Goal: Book appointment/travel/reservation

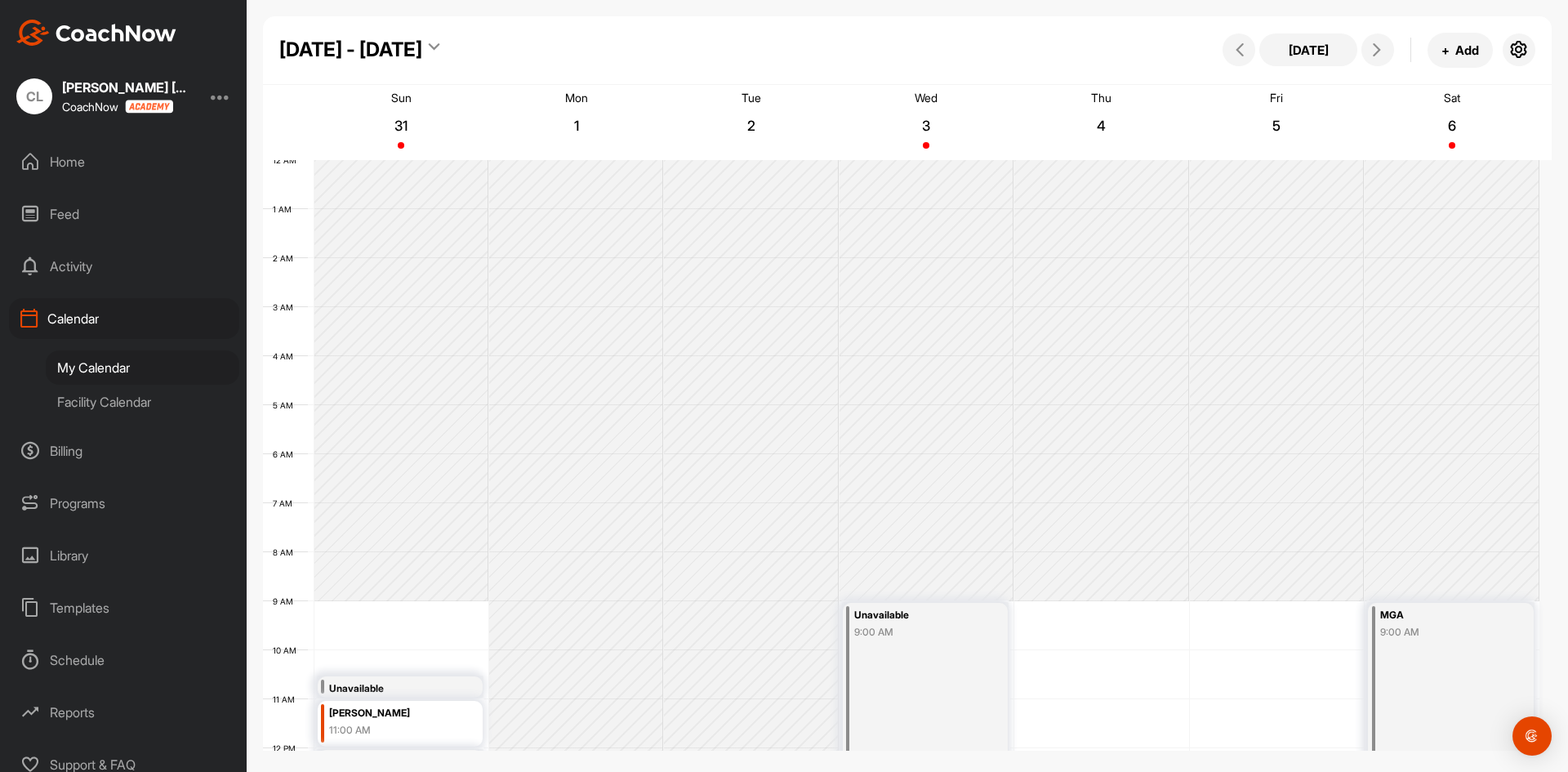
scroll to position [283, 0]
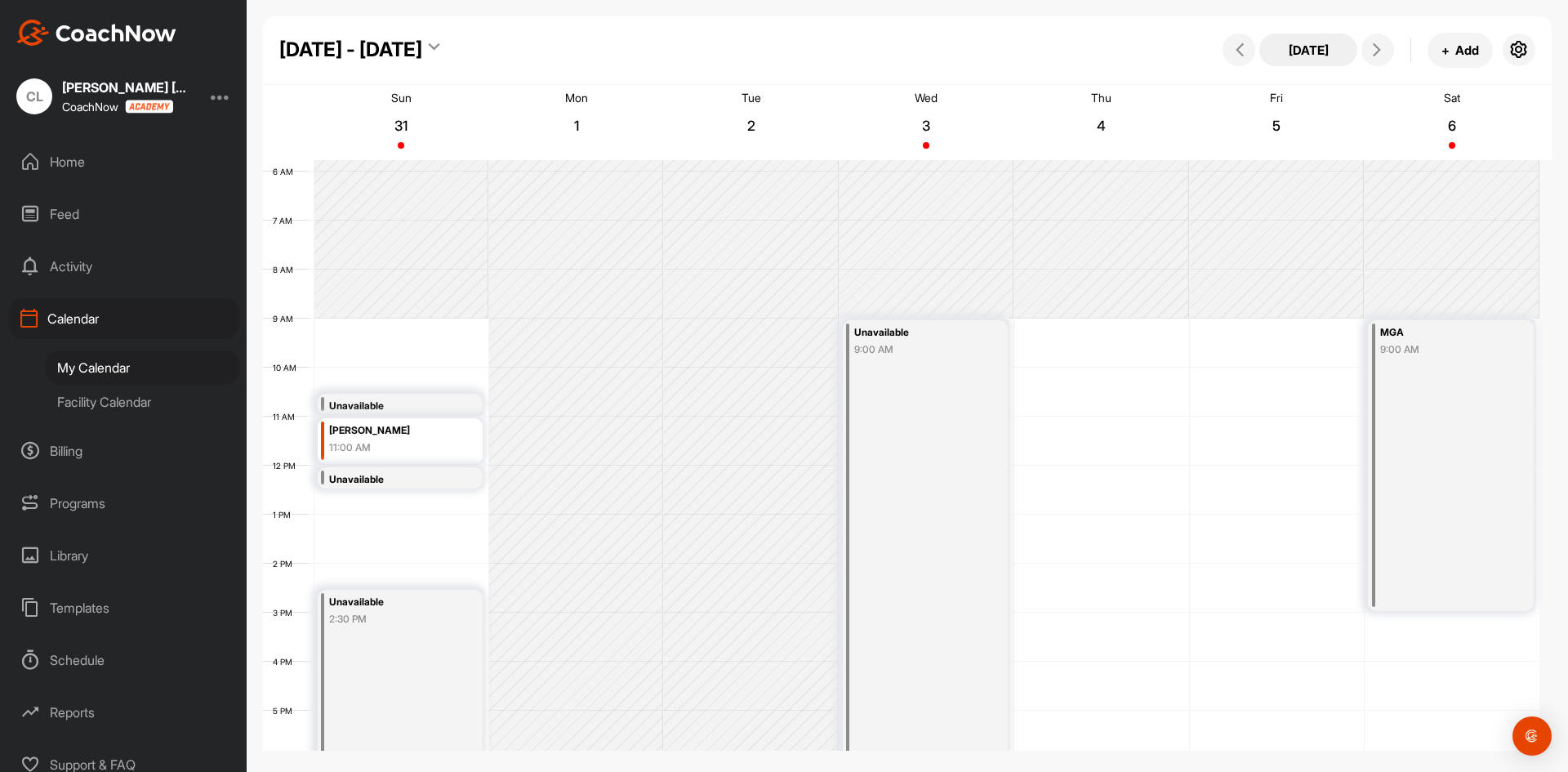
click at [1333, 47] on button "[DATE]" at bounding box center [1308, 50] width 98 height 33
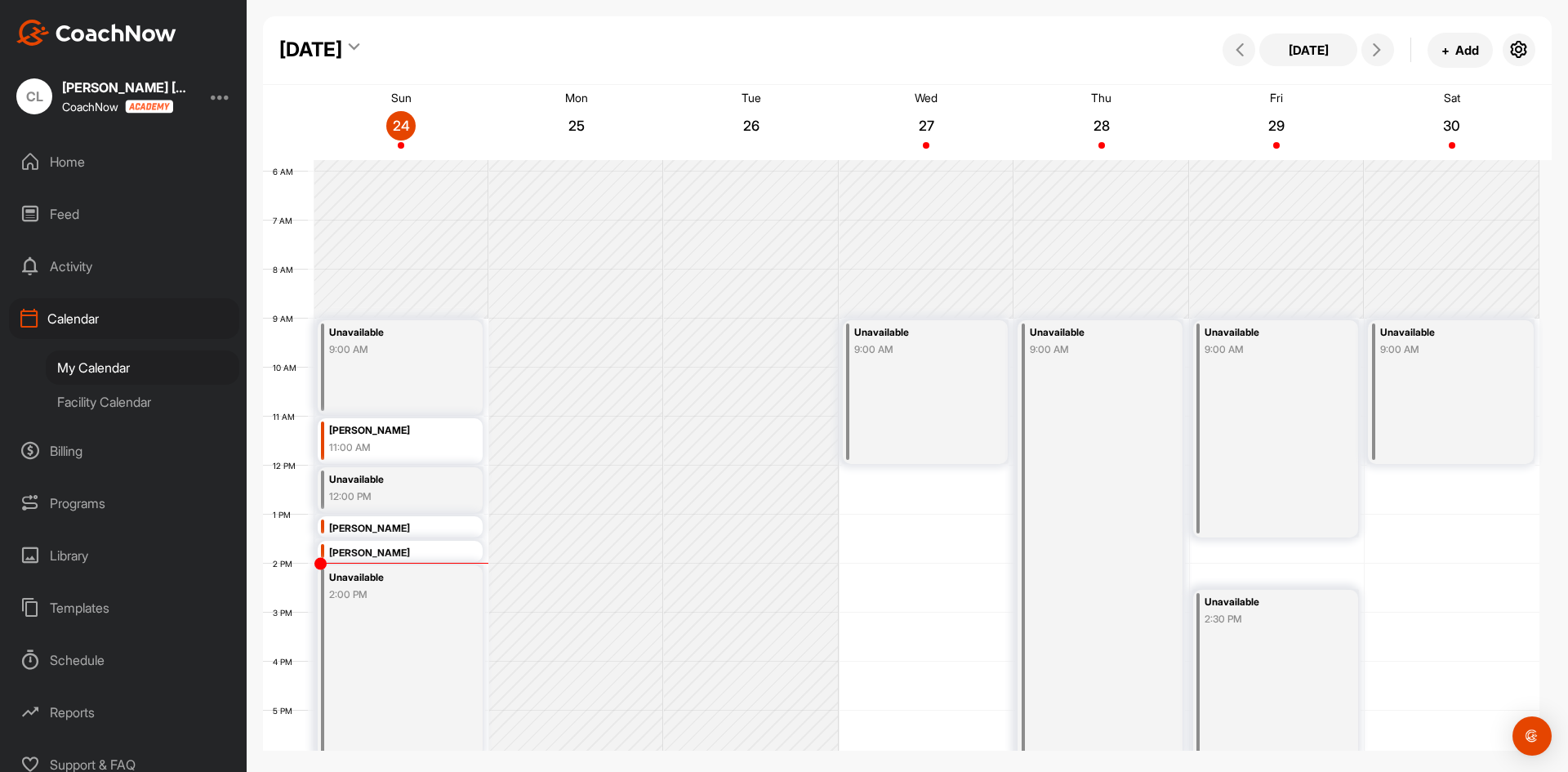
click at [343, 51] on div "[DATE]" at bounding box center [310, 50] width 63 height 30
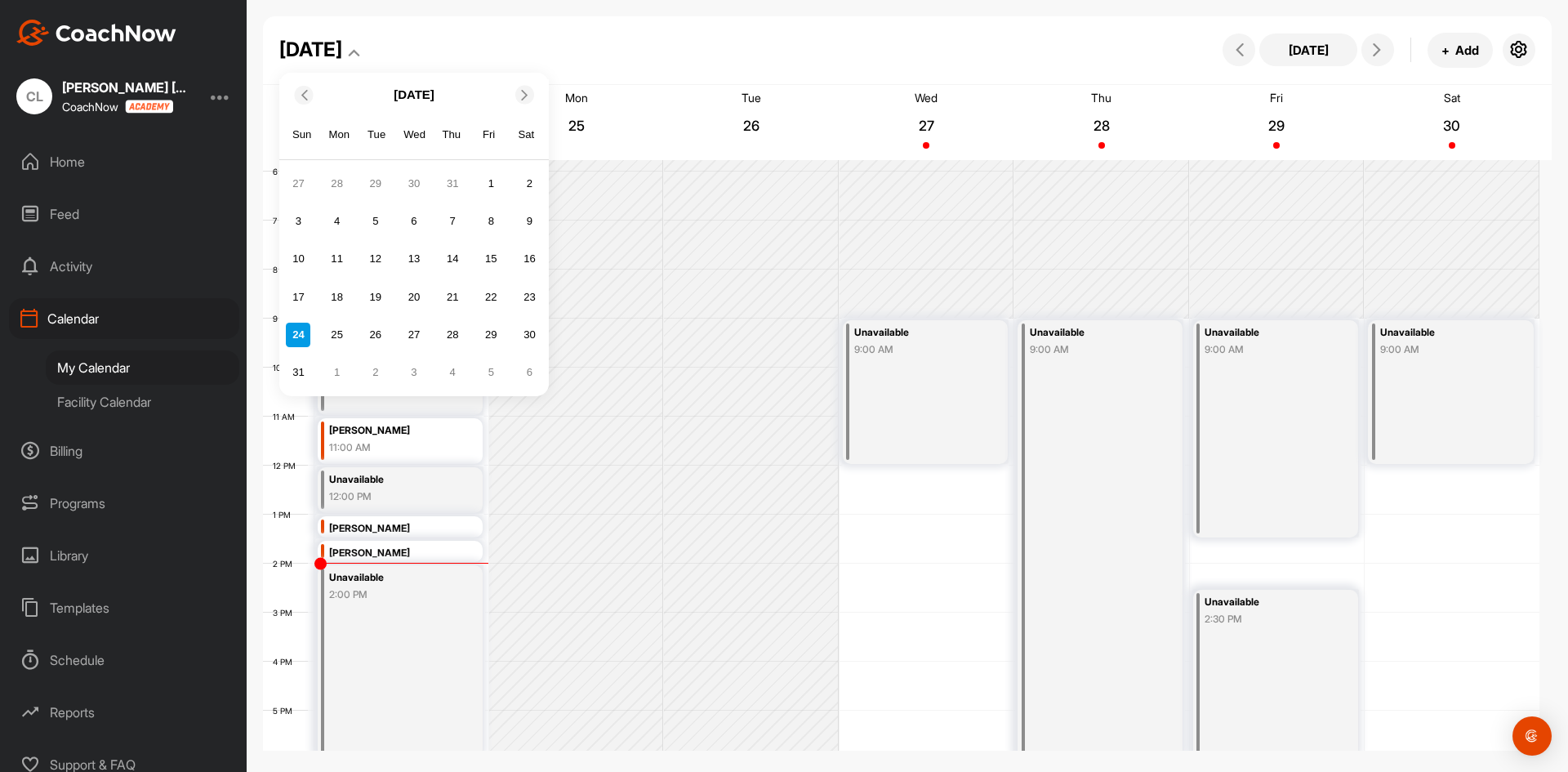
click at [528, 96] on icon at bounding box center [524, 94] width 11 height 11
click at [300, 212] on div "7" at bounding box center [298, 222] width 25 height 25
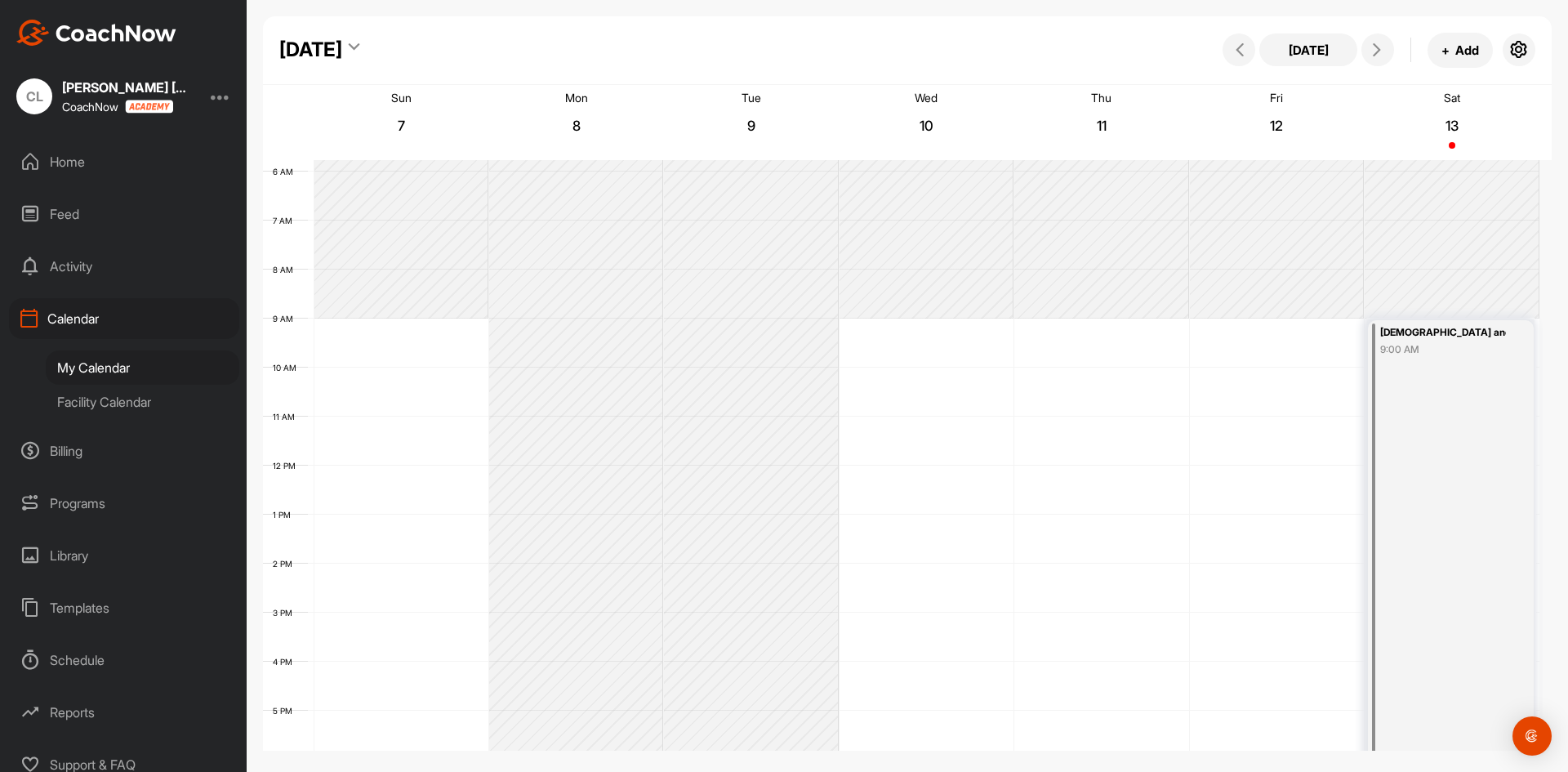
click at [365, 527] on div "12 AM 1 AM 2 AM 3 AM 4 AM 5 AM 6 AM 7 AM 8 AM 9 AM 10 AM 11 AM 12 PM 1 PM 2 PM …" at bounding box center [902, 466] width 1277 height 1176
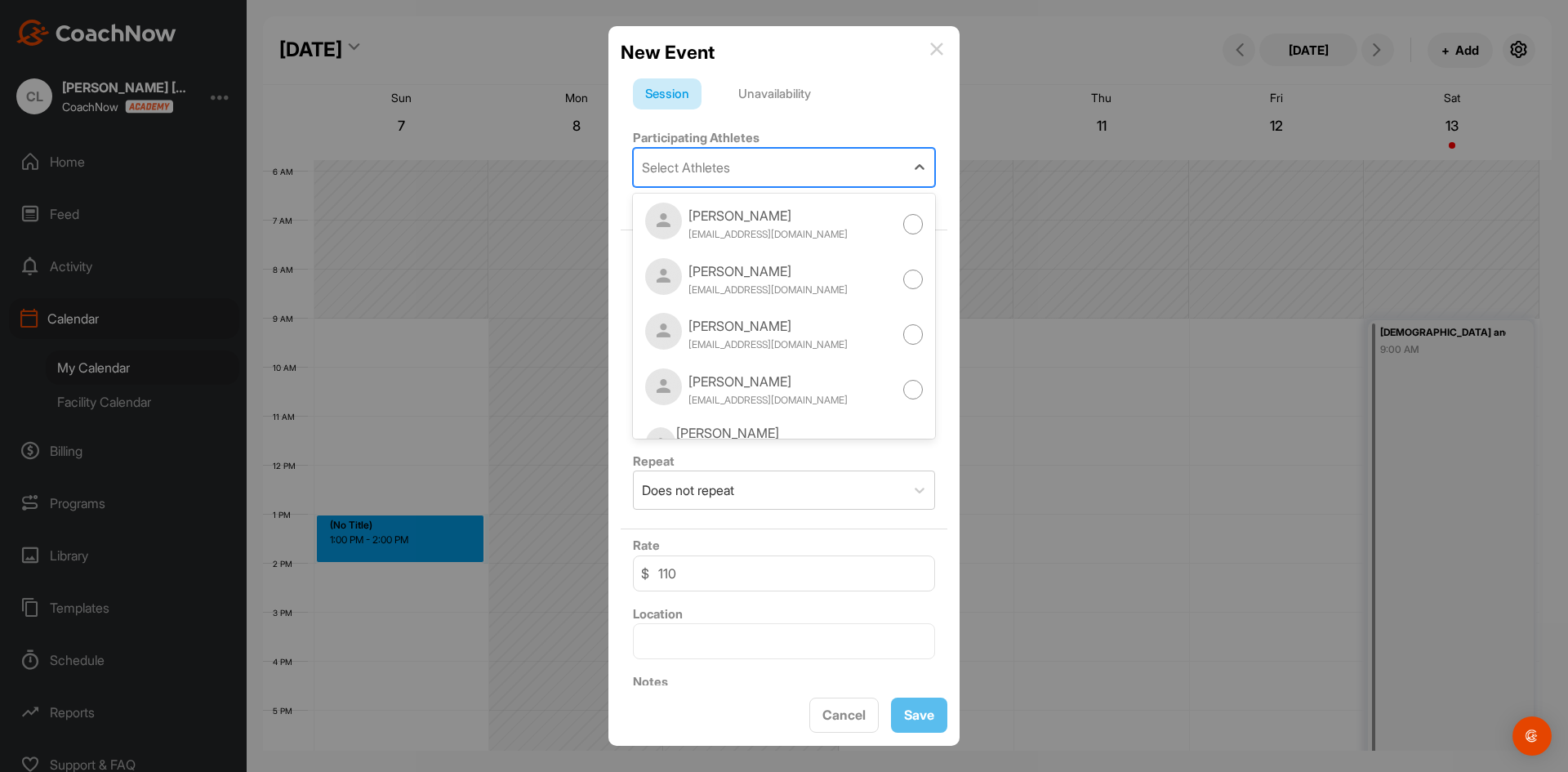
click at [675, 174] on div "Select Athletes" at bounding box center [686, 168] width 88 height 20
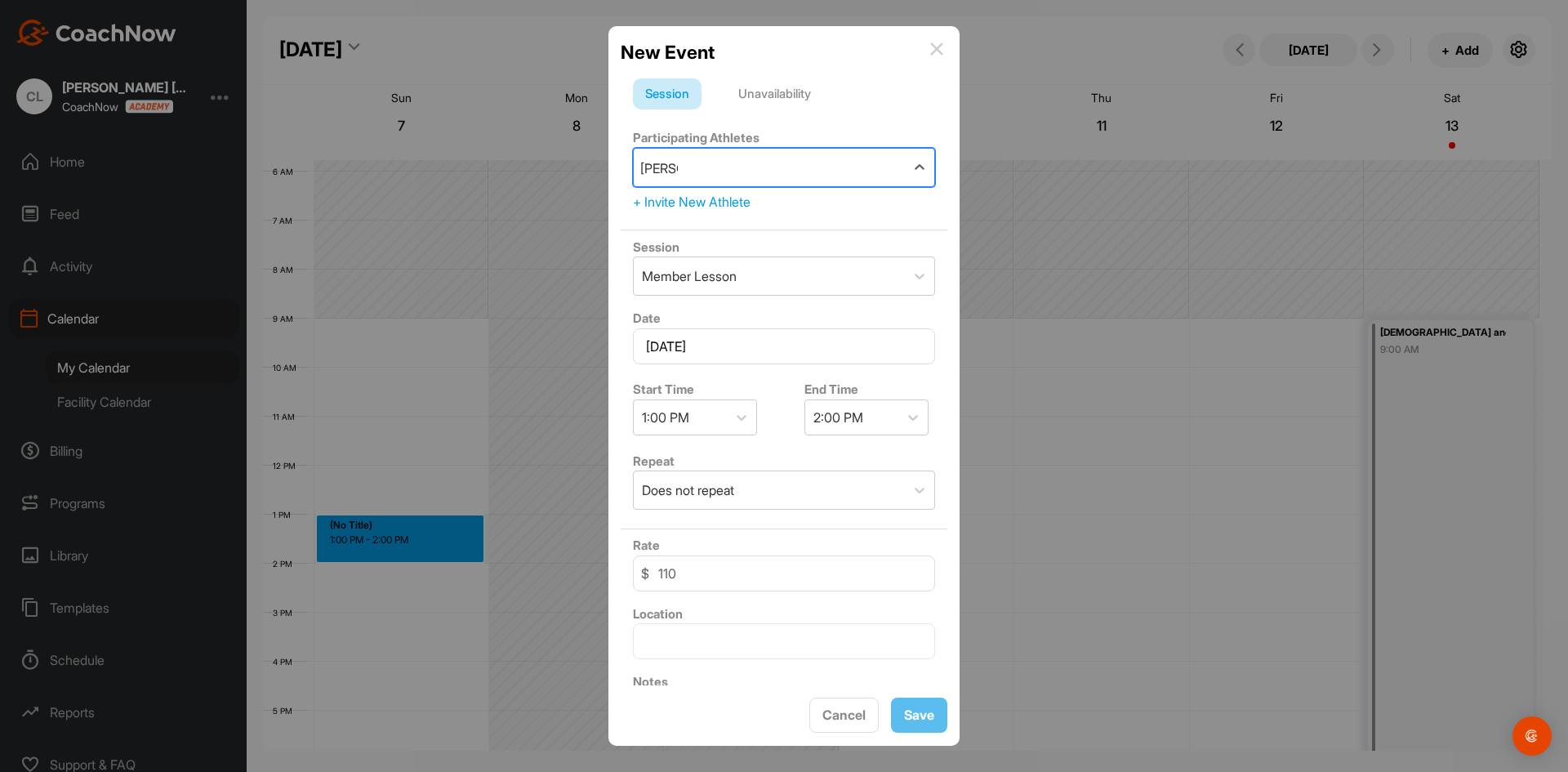
type input "[PERSON_NAME]"
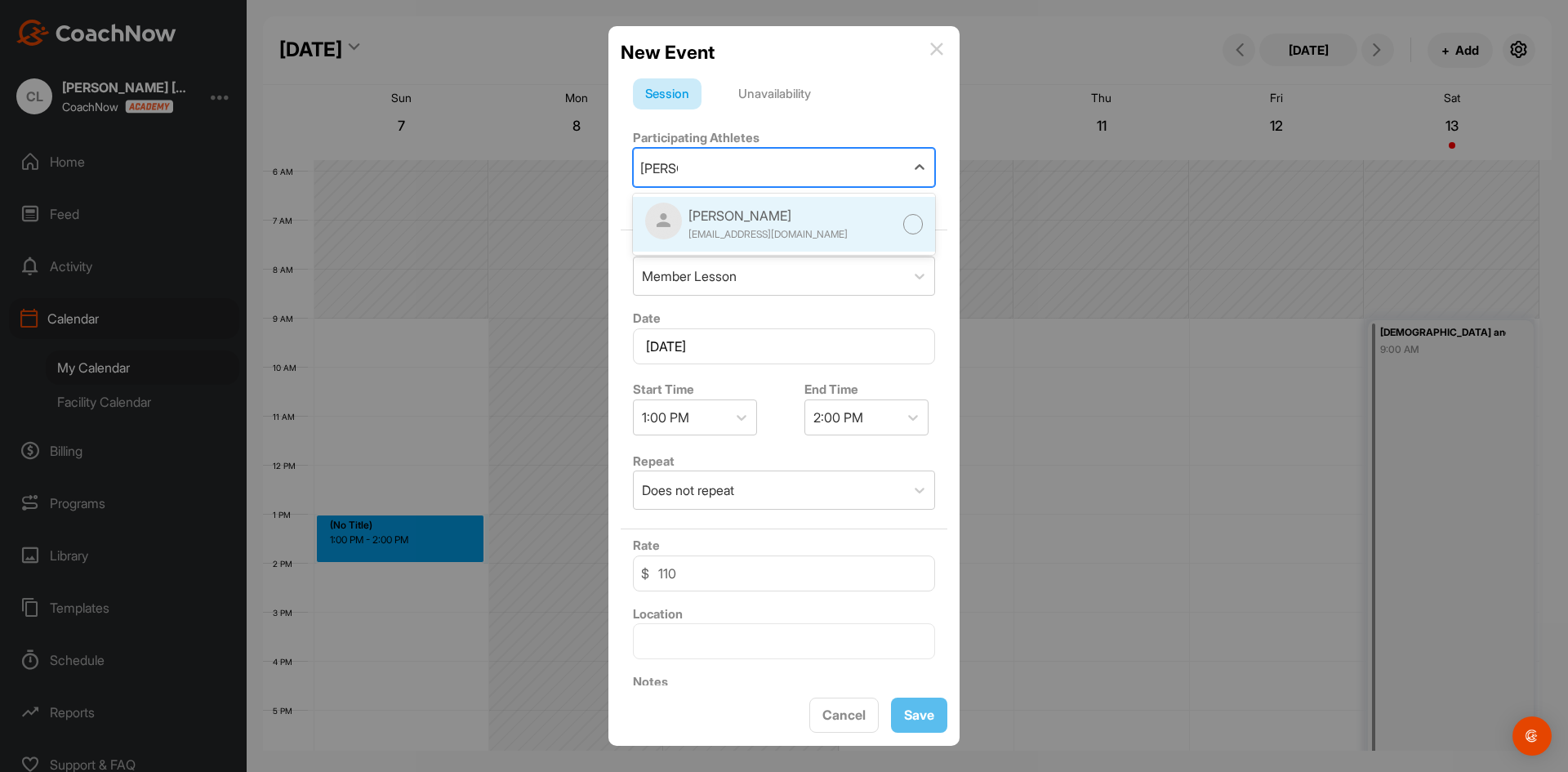
click at [744, 207] on div "[PERSON_NAME]" at bounding box center [768, 216] width 159 height 20
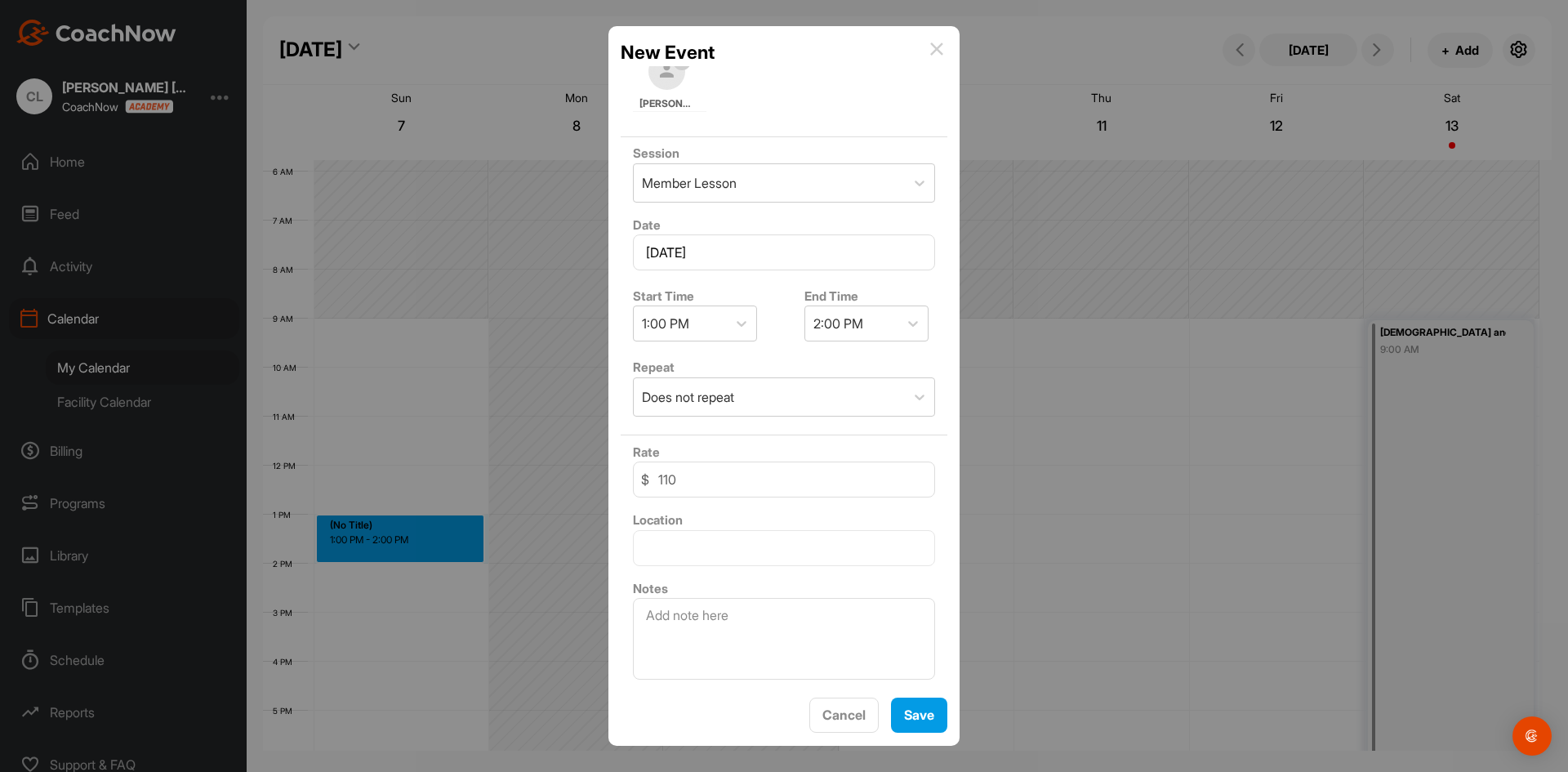
scroll to position [177, 0]
click at [706, 638] on textarea at bounding box center [784, 638] width 302 height 81
type textarea "Luke & Will"
click at [923, 706] on button "Save" at bounding box center [919, 714] width 57 height 35
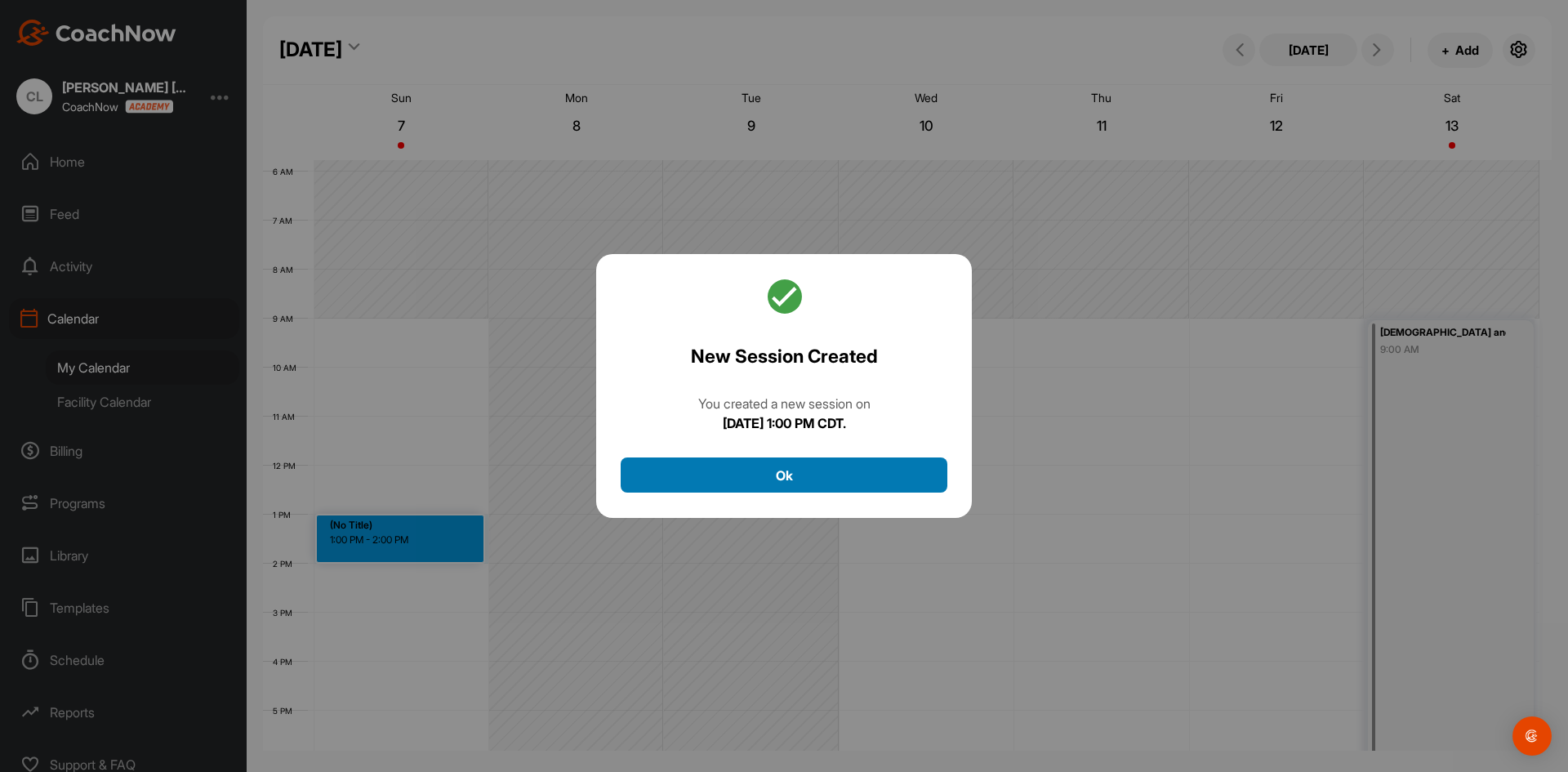
click at [794, 468] on button "Ok" at bounding box center [784, 475] width 327 height 35
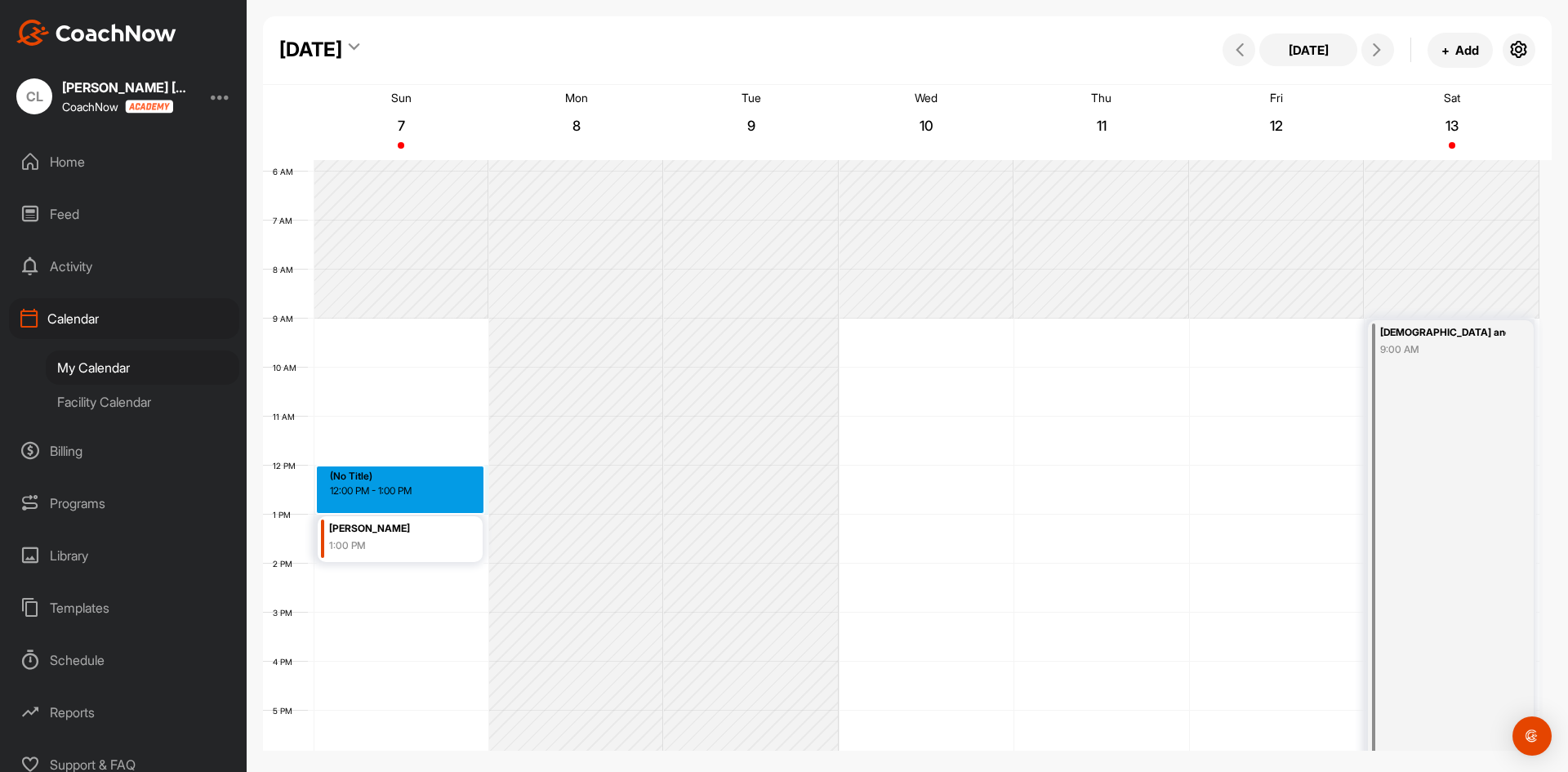
click at [417, 504] on div "12 AM 1 AM 2 AM 3 AM 4 AM 5 AM 6 AM 7 AM 8 AM 9 AM 10 AM 11 AM 12 PM 1 PM 2 PM …" at bounding box center [902, 466] width 1277 height 1176
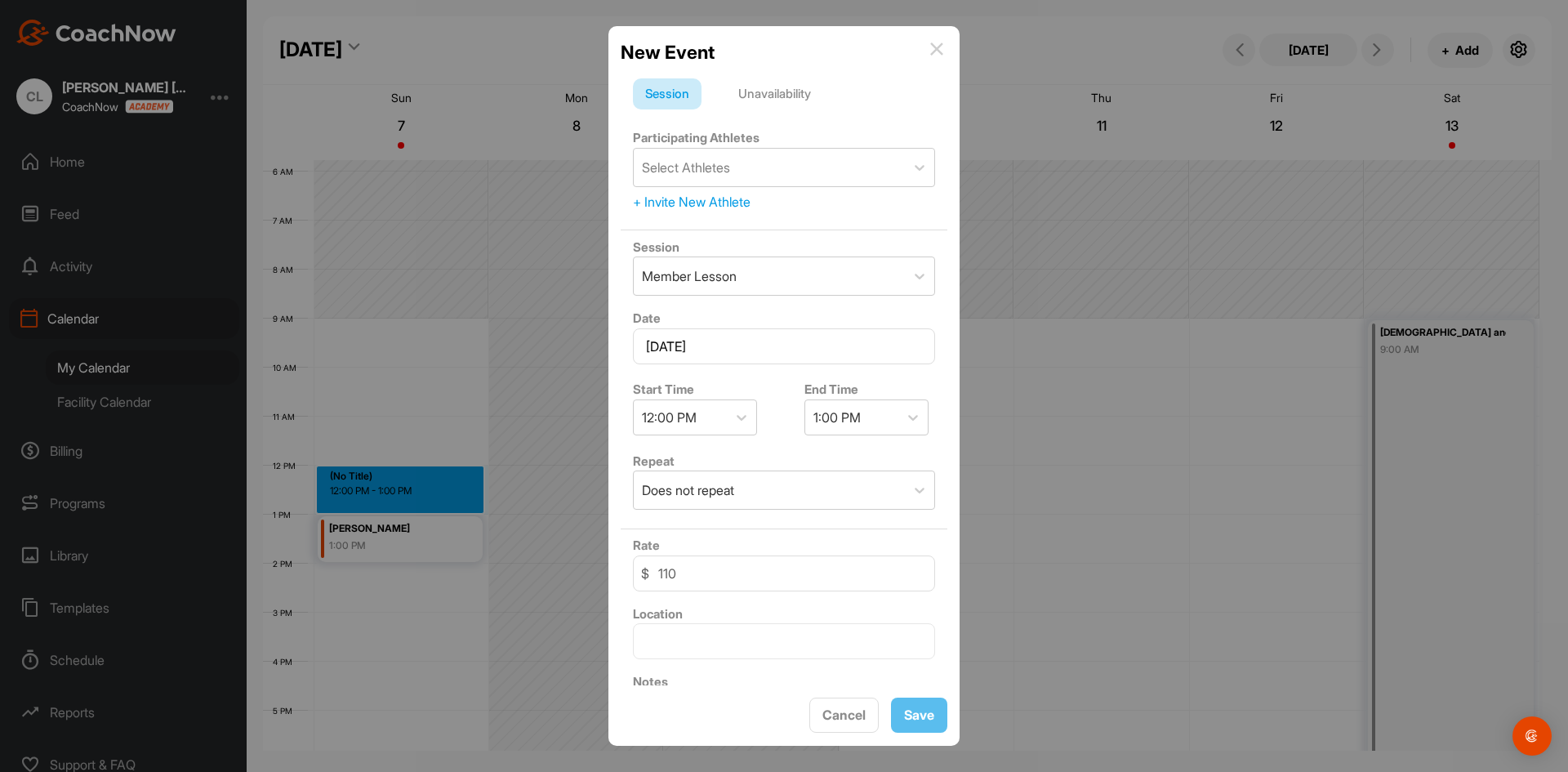
click at [776, 96] on div "Unavailability" at bounding box center [775, 93] width 97 height 31
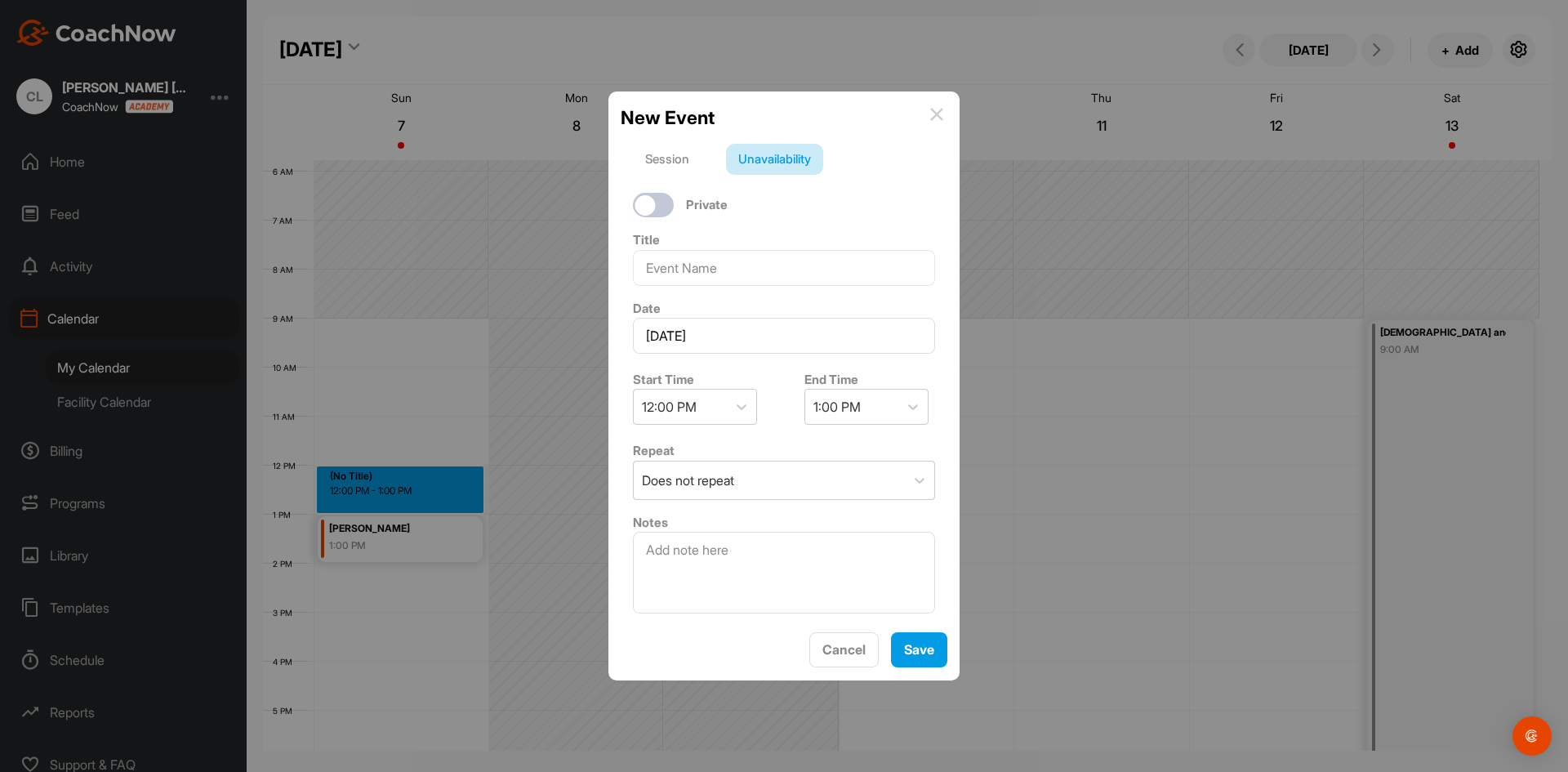
drag, startPoint x: 718, startPoint y: 413, endPoint x: 716, endPoint y: 428, distance: 15.1
click at [717, 413] on div "12:00 PM" at bounding box center [680, 406] width 93 height 35
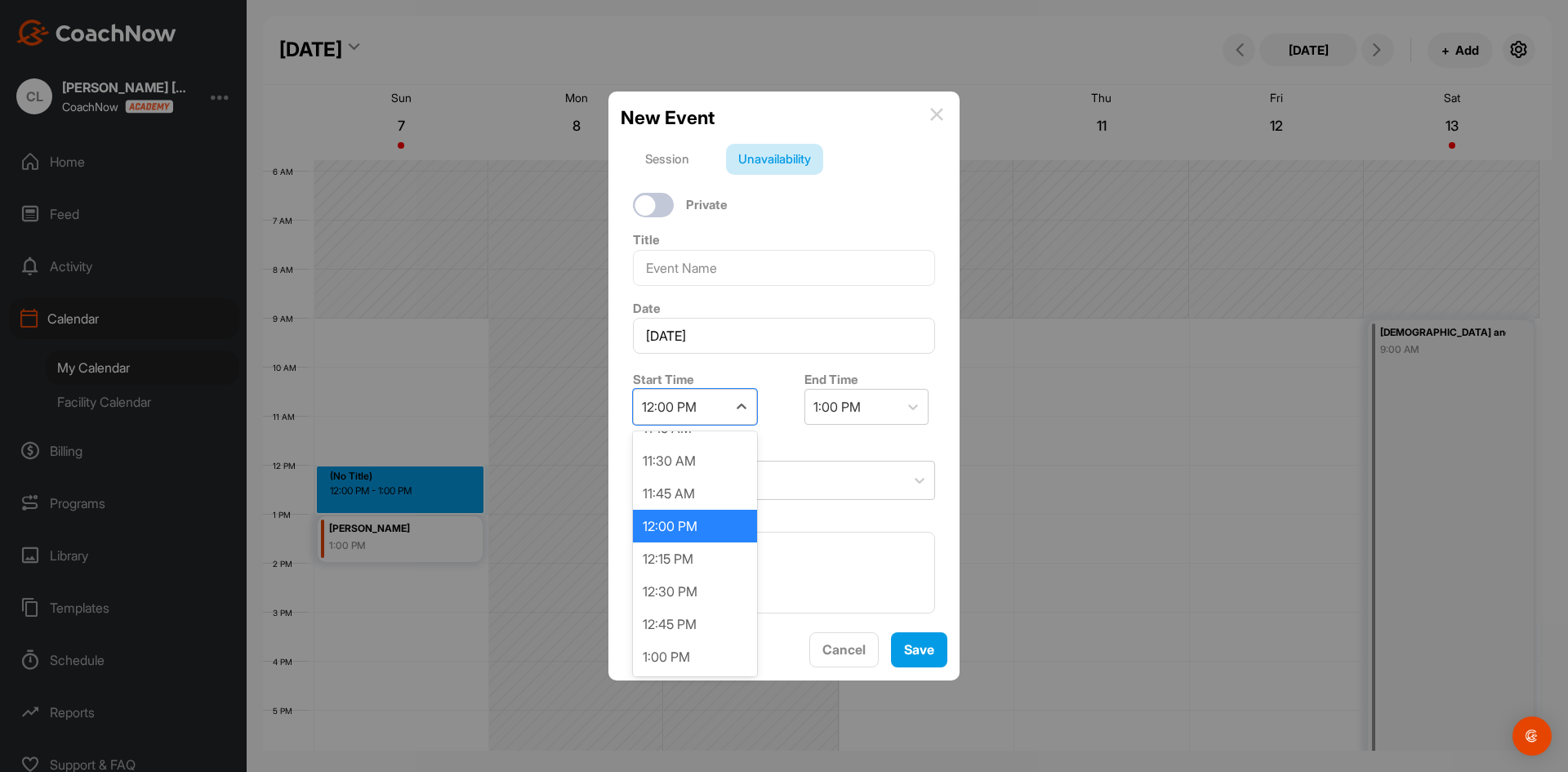
scroll to position [1534, 0]
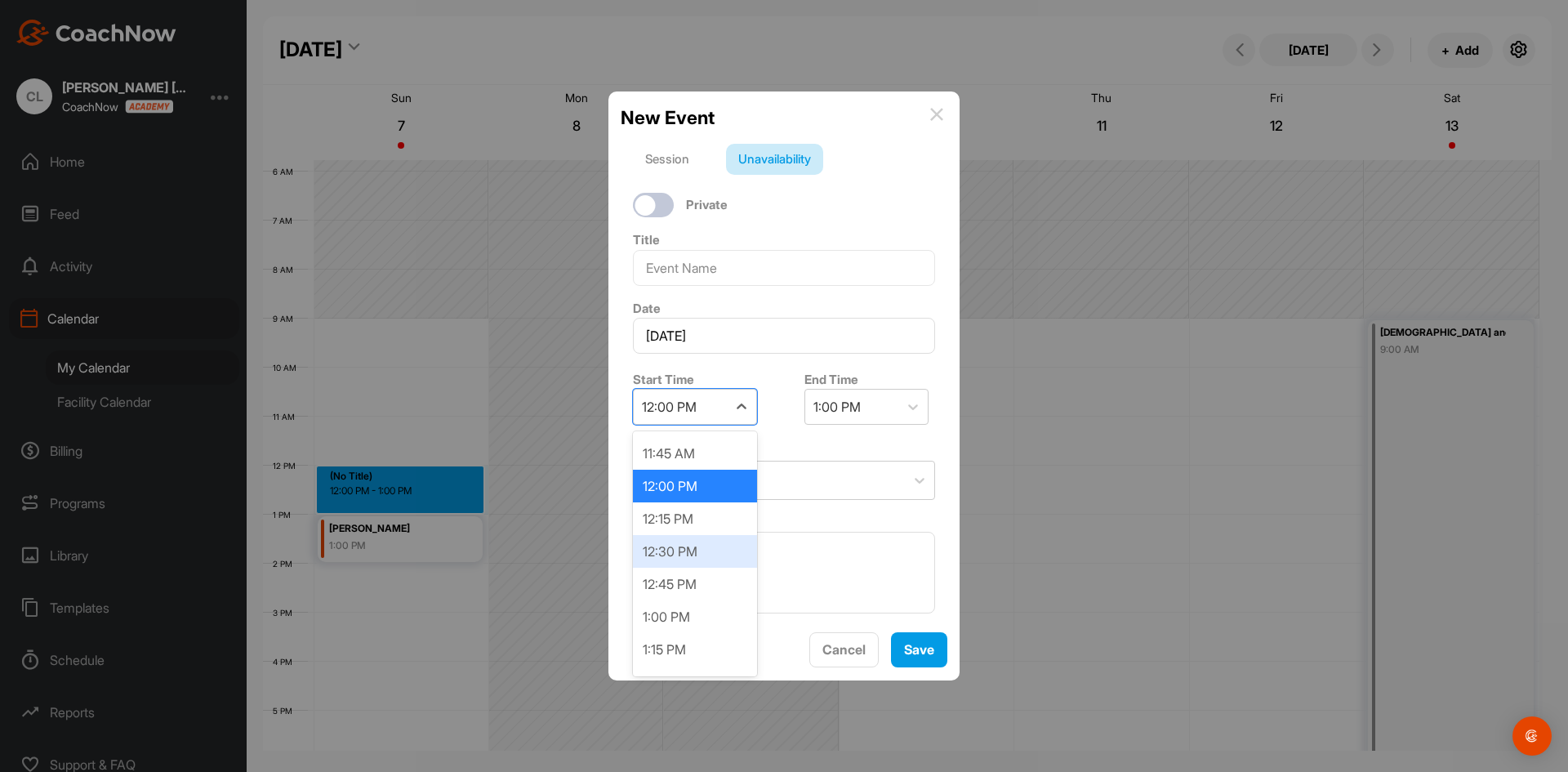
click at [683, 555] on div "12:30 PM" at bounding box center [694, 551] width 124 height 33
click at [849, 412] on div "1:30 PM" at bounding box center [837, 407] width 48 height 20
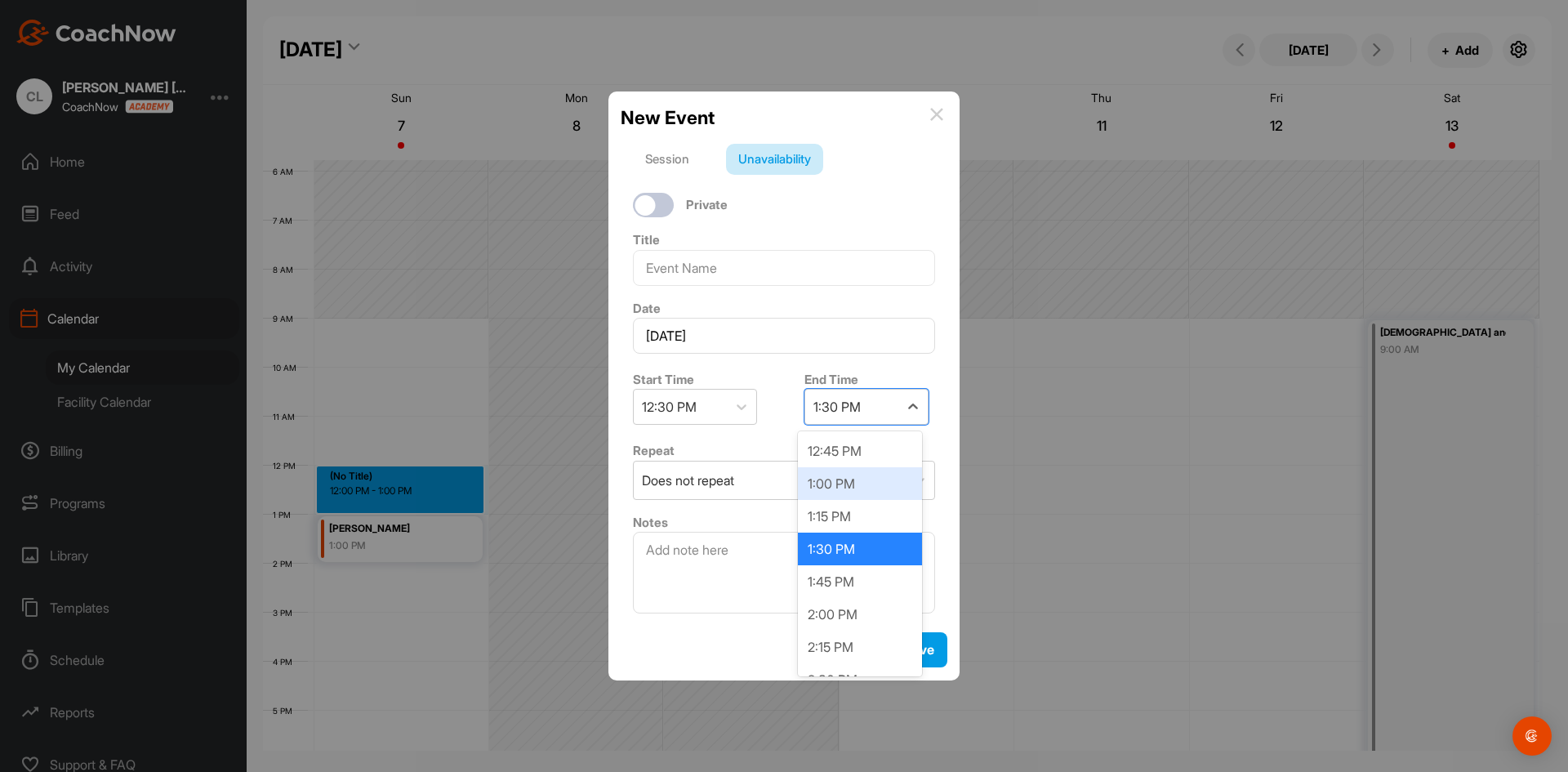
click at [838, 481] on div "1:00 PM" at bounding box center [860, 484] width 124 height 33
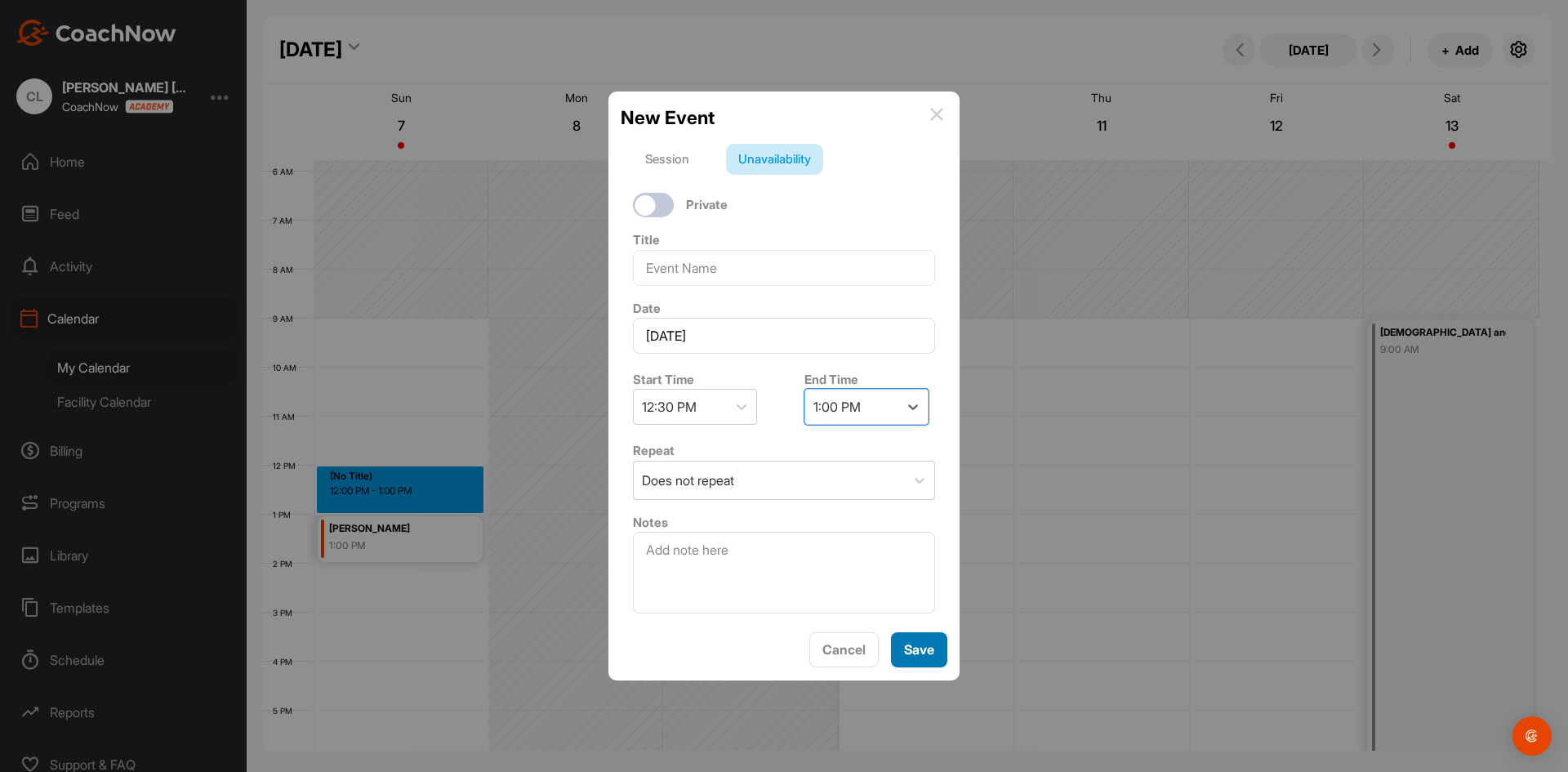
click at [919, 652] on button "Save" at bounding box center [919, 650] width 57 height 35
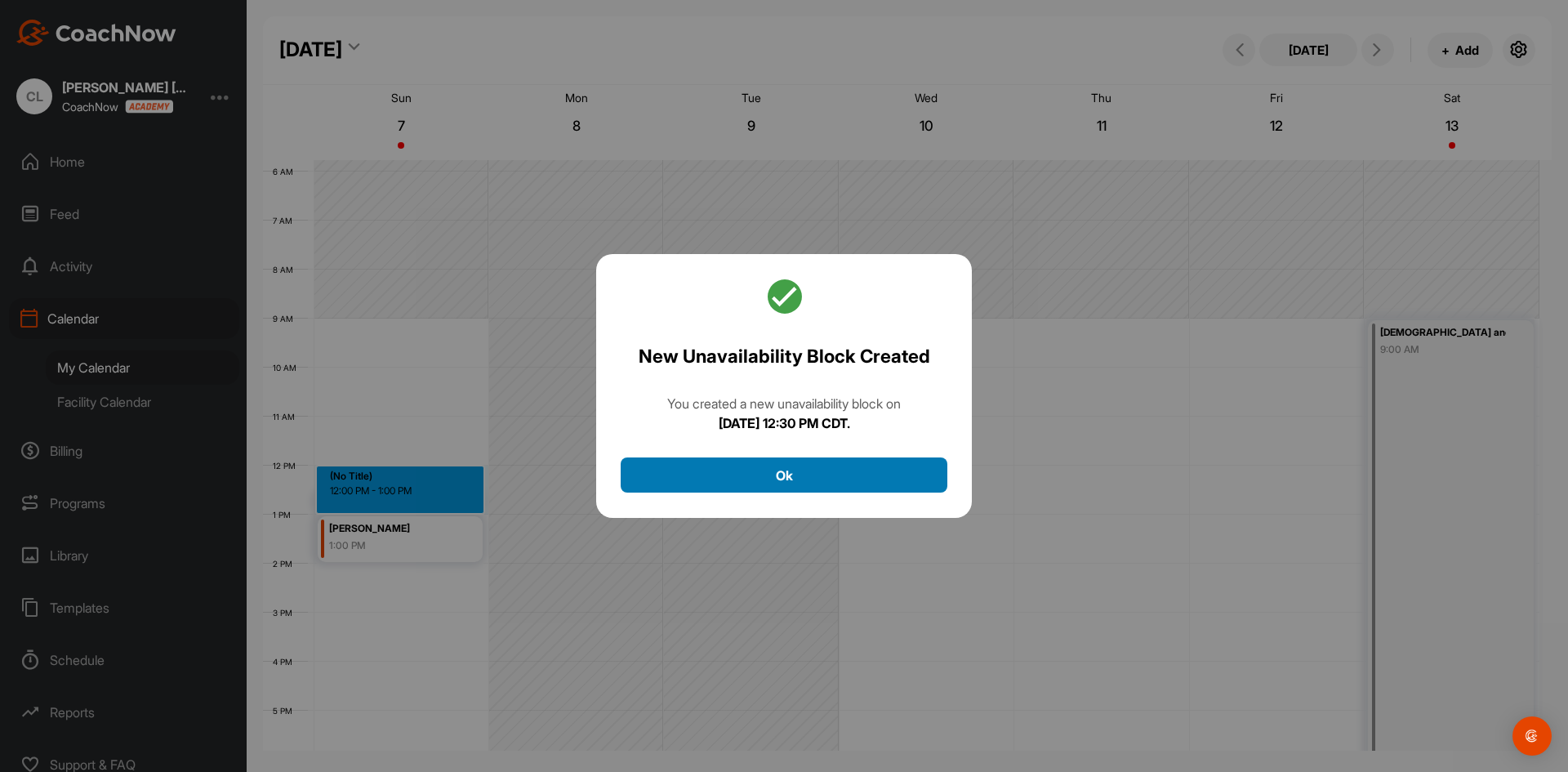
drag, startPoint x: 814, startPoint y: 496, endPoint x: 786, endPoint y: 485, distance: 30.1
click at [813, 495] on div "New Unavailability Block Created You created a new unavailability block [DATE][…" at bounding box center [784, 386] width 375 height 265
click at [785, 484] on button "Ok" at bounding box center [784, 475] width 327 height 35
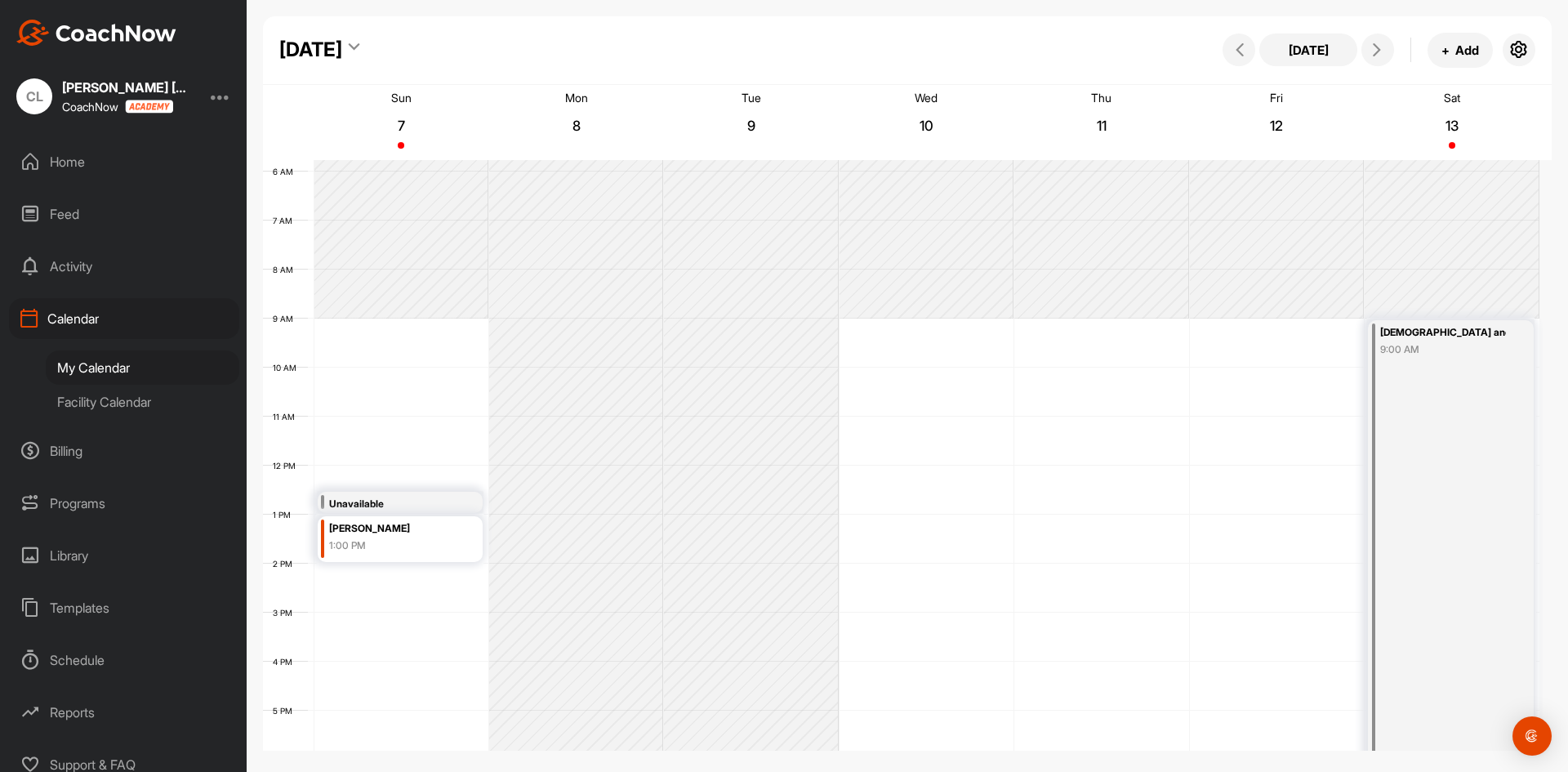
click at [423, 573] on div "12 AM 1 AM 2 AM 3 AM 4 AM 5 AM 6 AM 7 AM 8 AM 9 AM 10 AM 11 AM 12 PM 1 PM 2 PM …" at bounding box center [902, 466] width 1277 height 1176
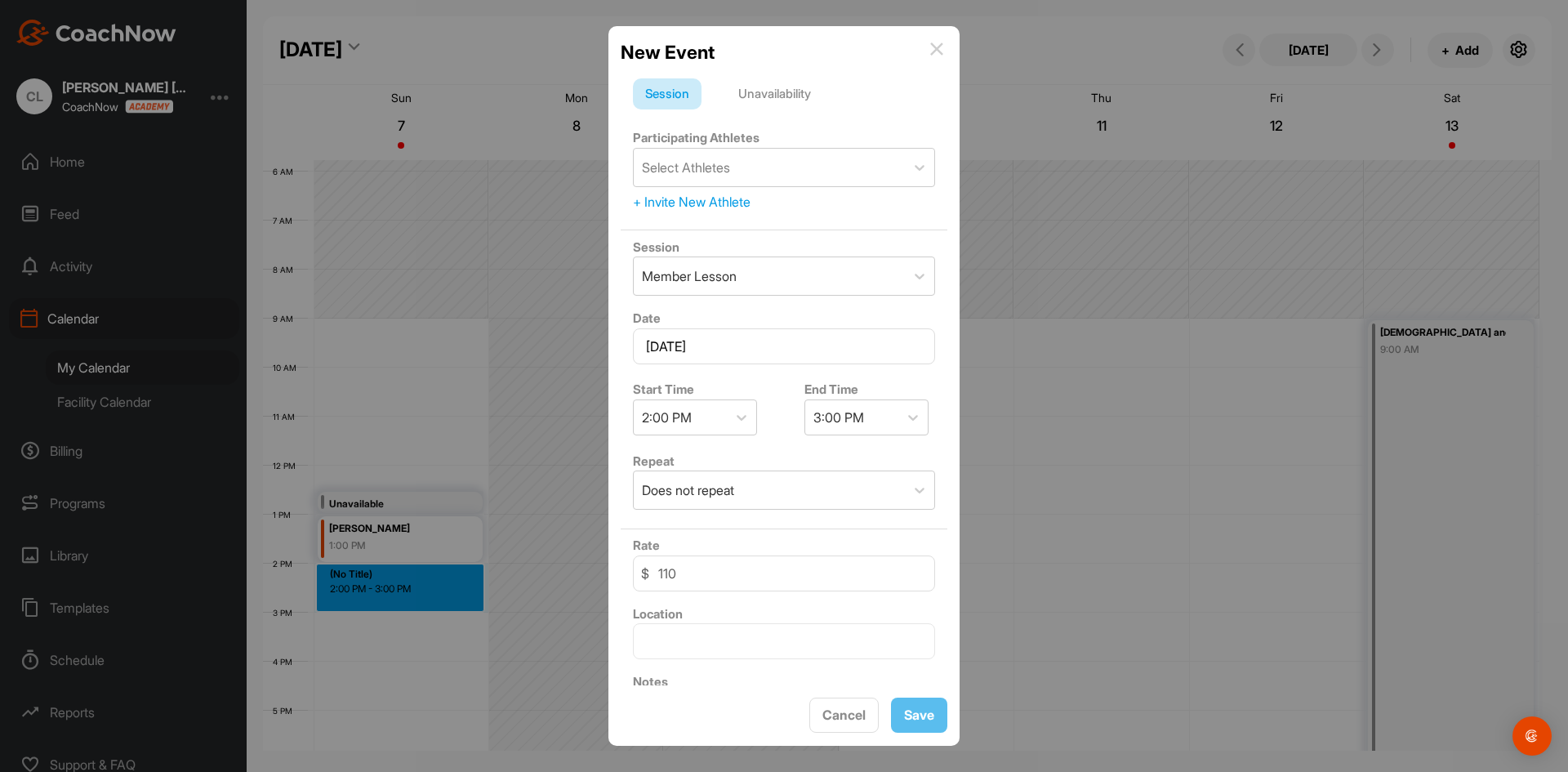
click at [776, 93] on div "Unavailability" at bounding box center [775, 93] width 97 height 31
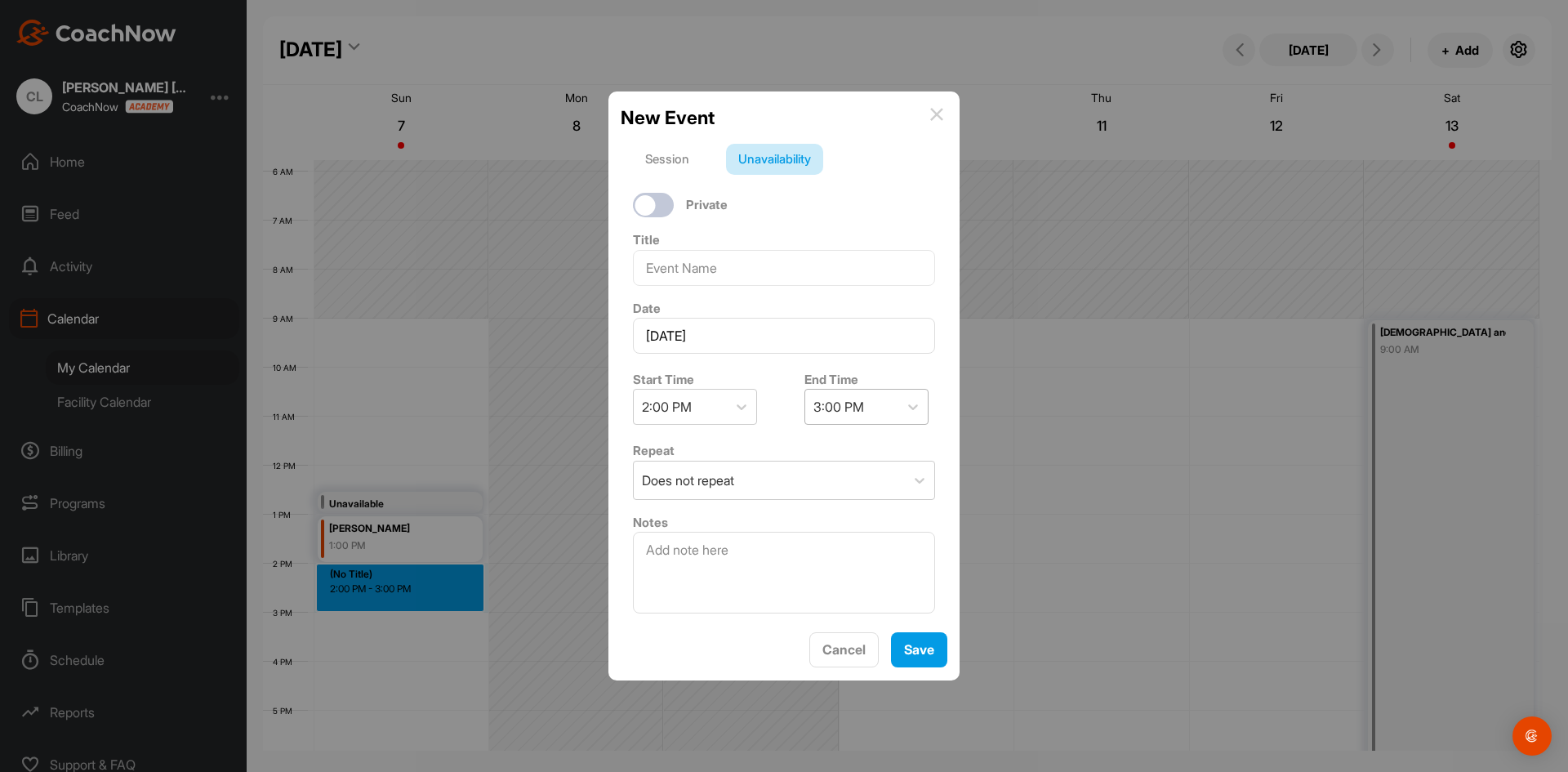
click at [864, 417] on div "3:00 PM" at bounding box center [852, 406] width 93 height 35
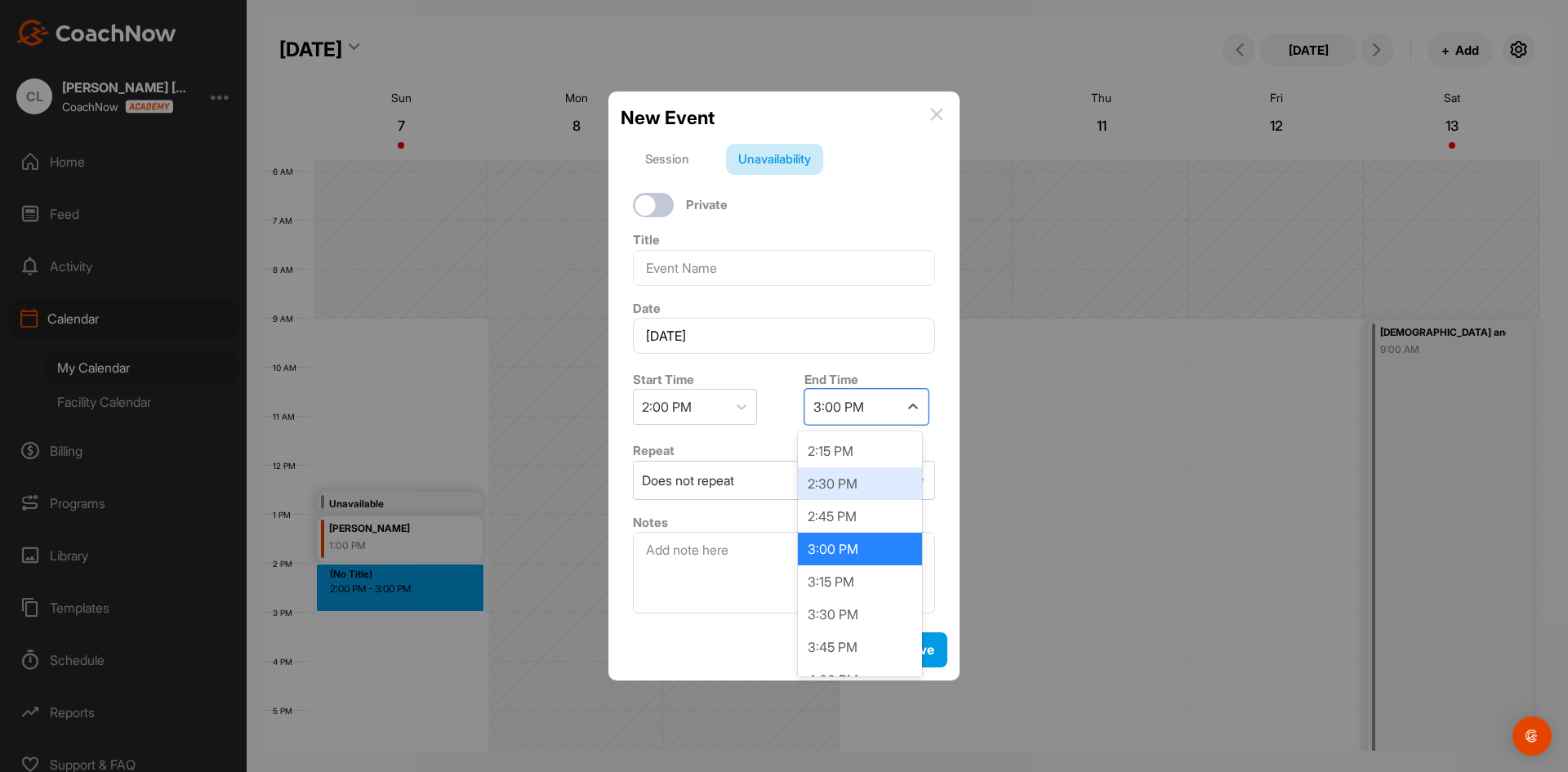
click at [856, 478] on div "2:30 PM" at bounding box center [860, 484] width 124 height 33
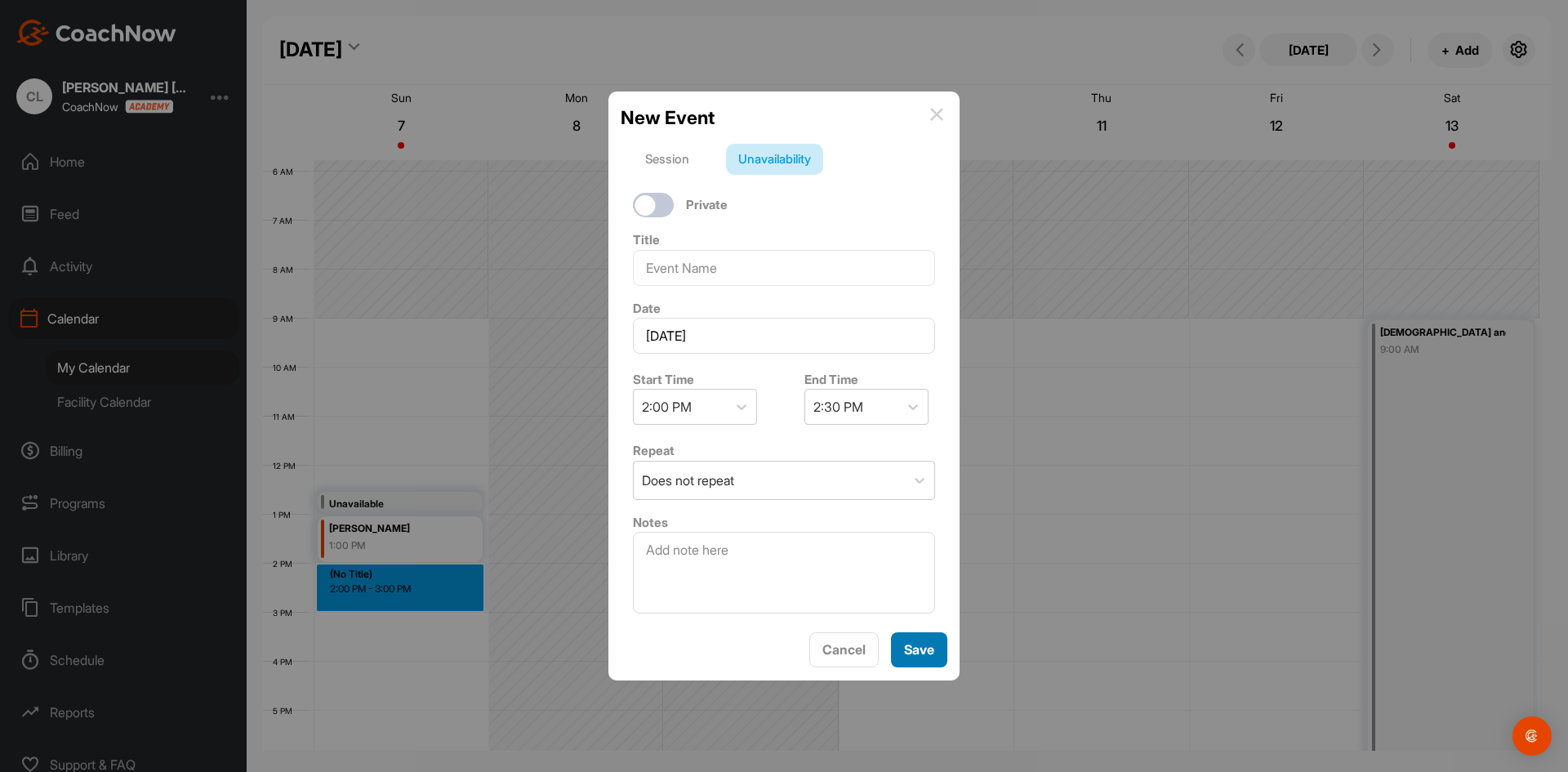
click at [927, 657] on button "Save" at bounding box center [919, 650] width 57 height 35
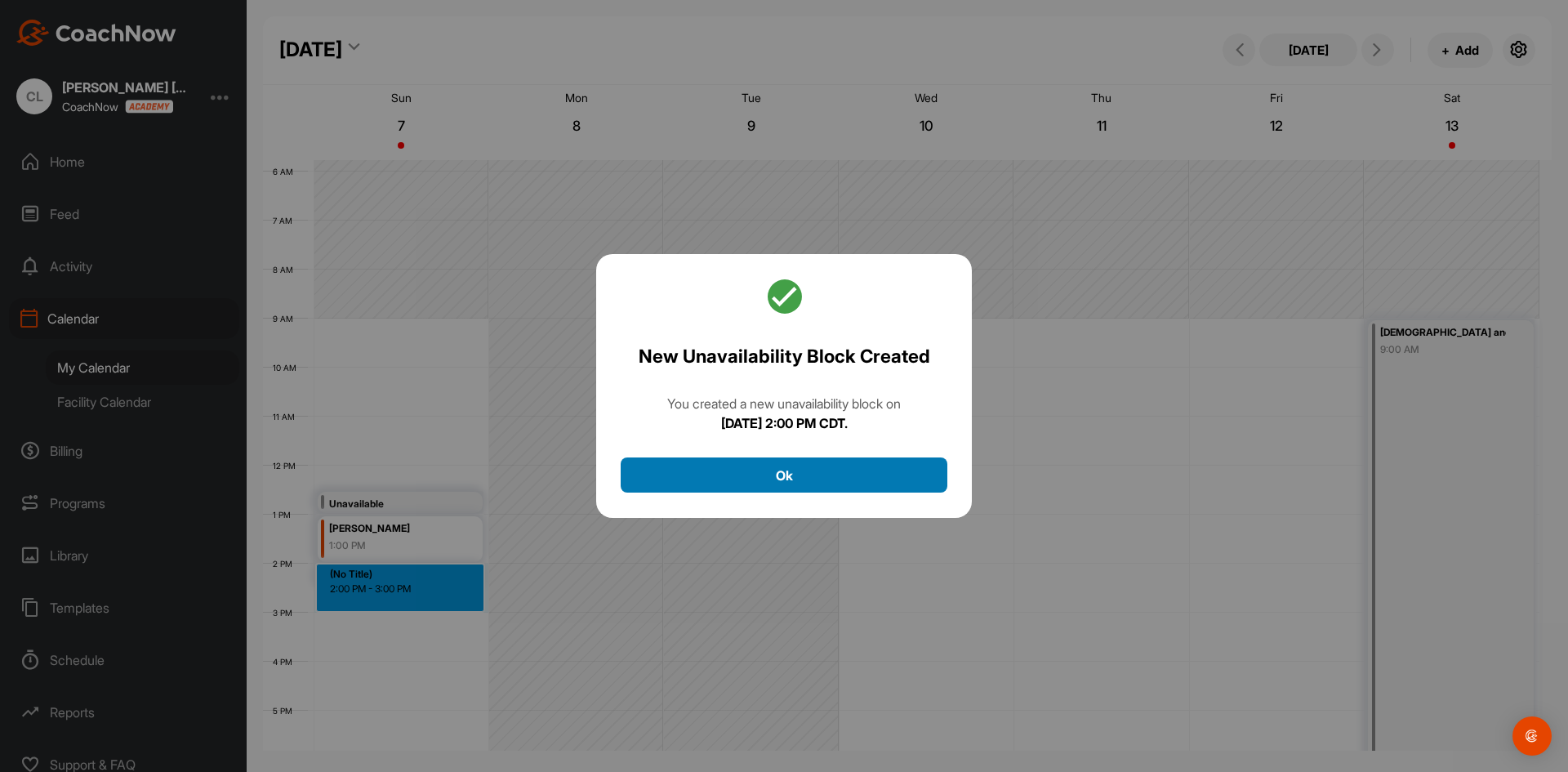
click at [826, 486] on button "Ok" at bounding box center [784, 475] width 327 height 35
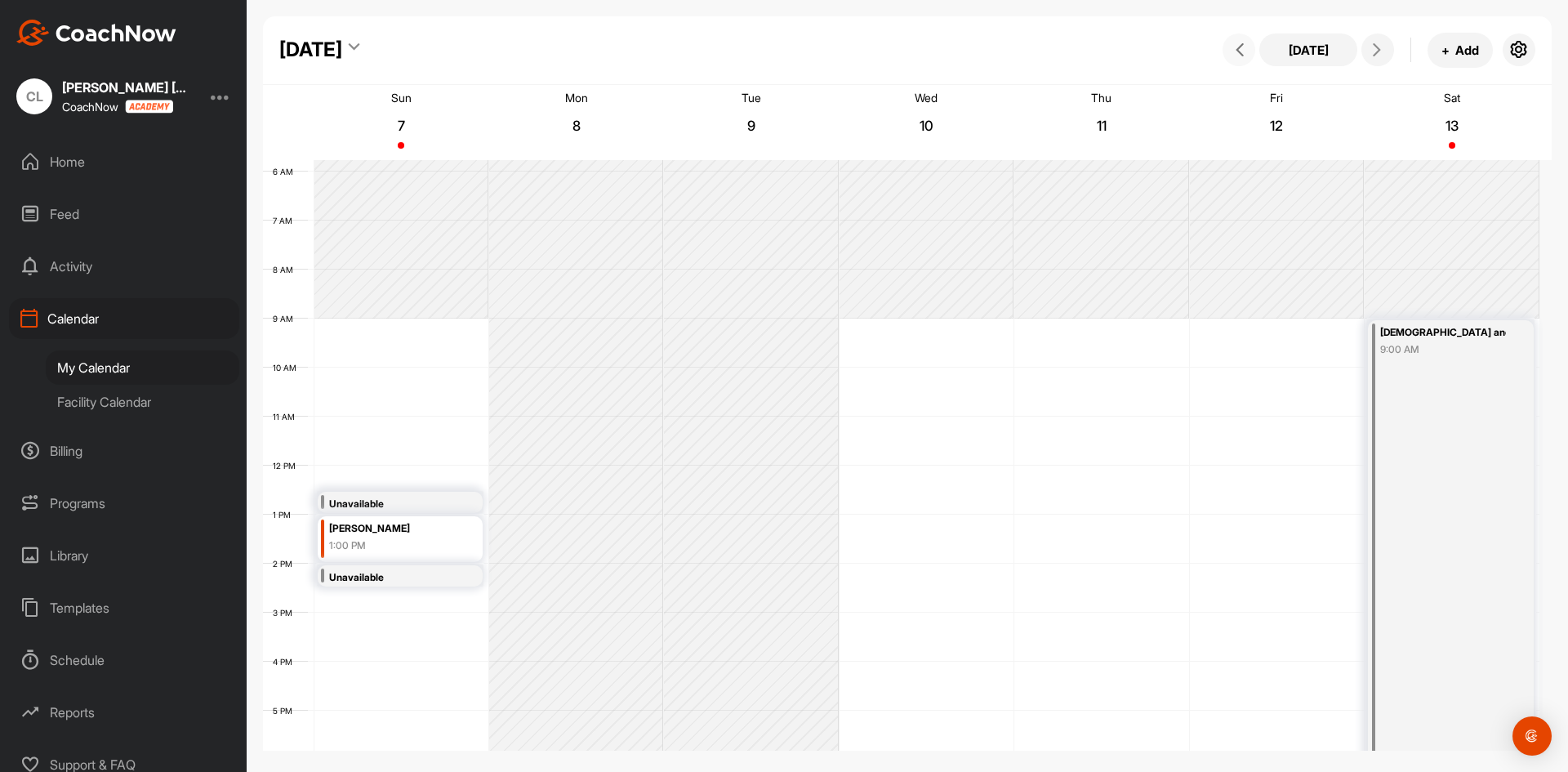
click at [1245, 57] on button at bounding box center [1238, 50] width 33 height 33
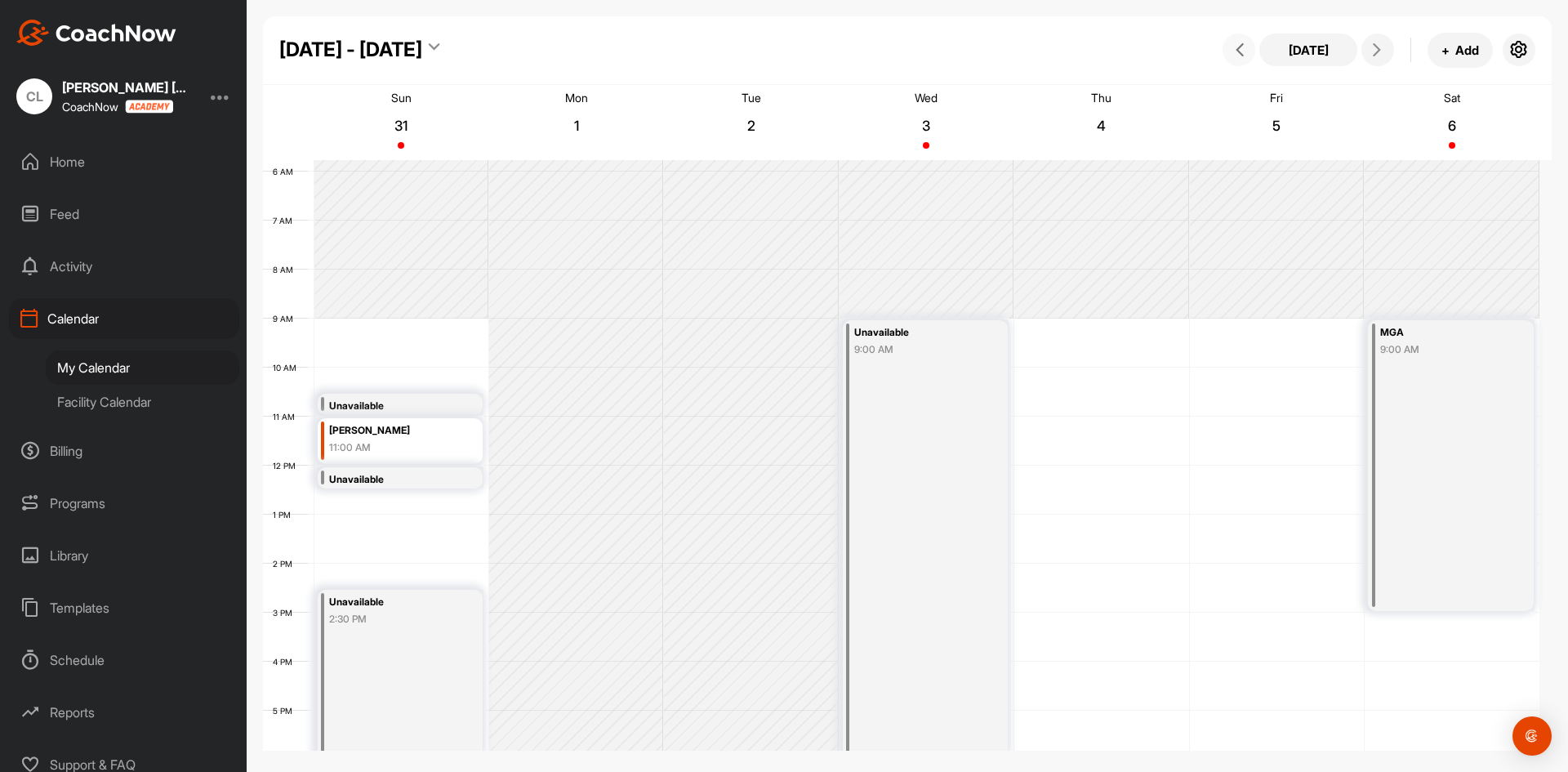
click at [1245, 57] on button at bounding box center [1238, 50] width 33 height 33
